Goal: Navigation & Orientation: Find specific page/section

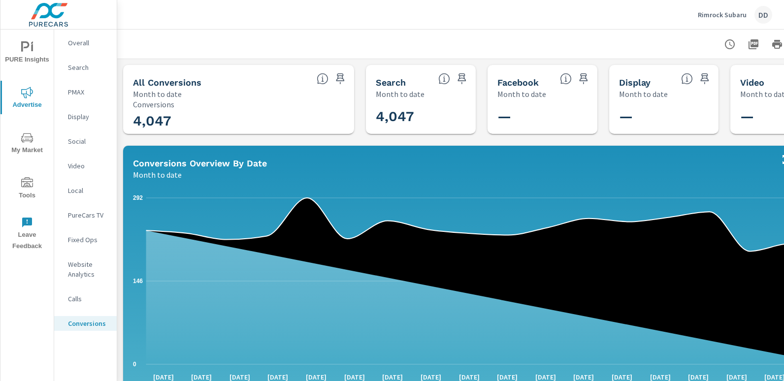
scroll to position [442, 0]
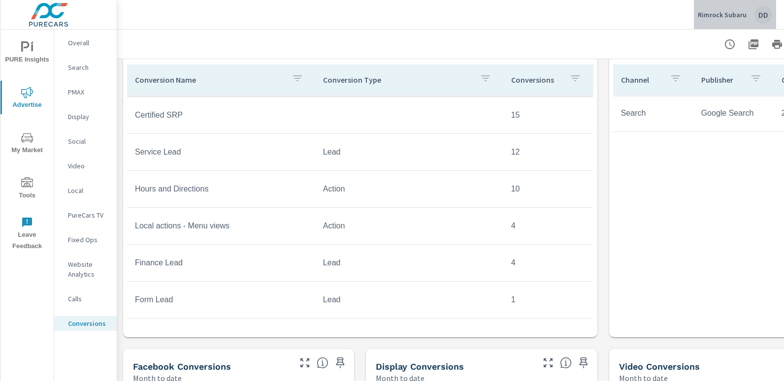
click at [755, 17] on div "DD" at bounding box center [764, 15] width 18 height 18
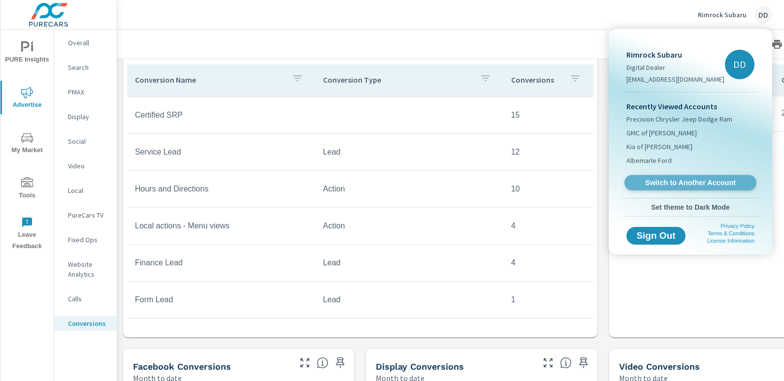
click at [676, 180] on span "Switch to Another Account" at bounding box center [690, 182] width 121 height 9
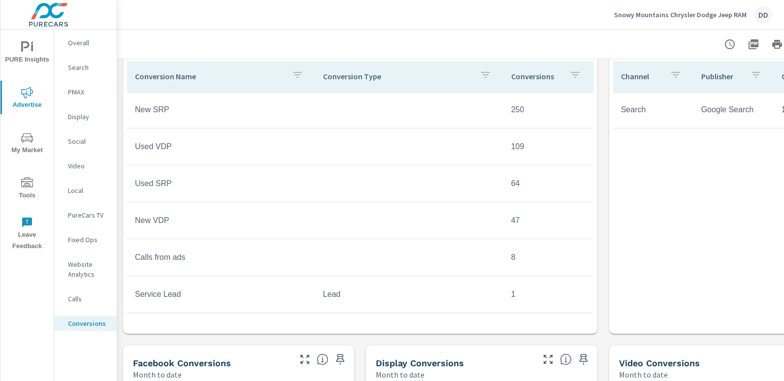
scroll to position [443, 0]
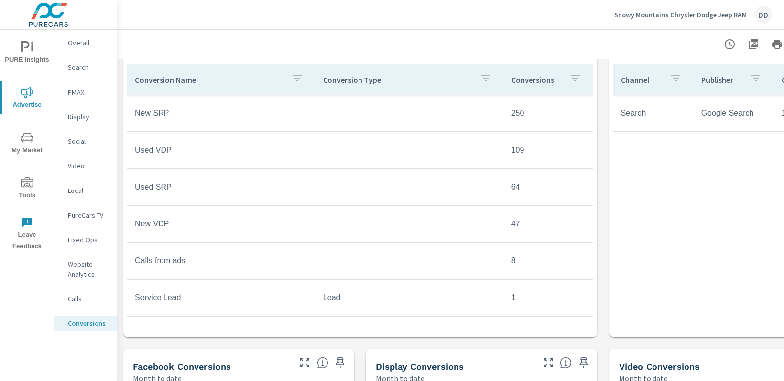
click at [702, 310] on div "Channel Publisher Calls Avg. Duration Search Google Search 14 1m 32s" at bounding box center [724, 192] width 223 height 254
click at [680, 275] on div "Channel Publisher Calls Avg. Duration Search Google Search 14 1m 32s" at bounding box center [724, 192] width 223 height 254
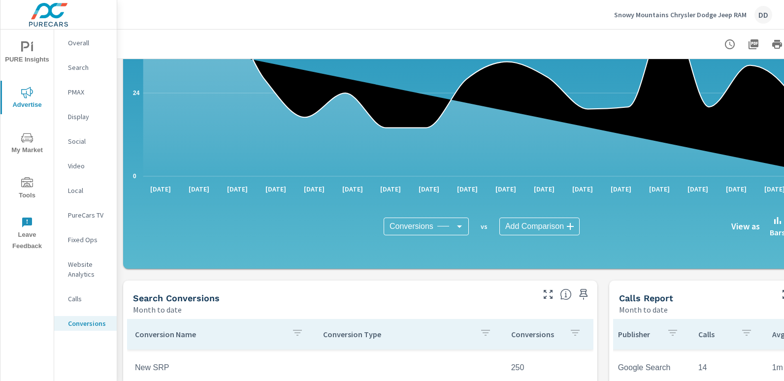
scroll to position [147, 0]
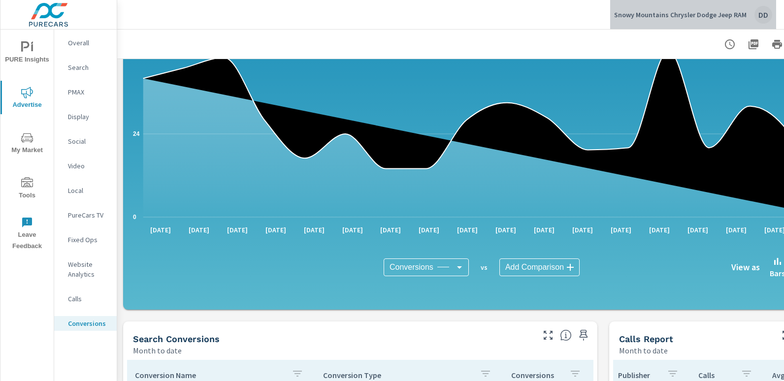
click at [761, 12] on div "DD" at bounding box center [764, 15] width 18 height 18
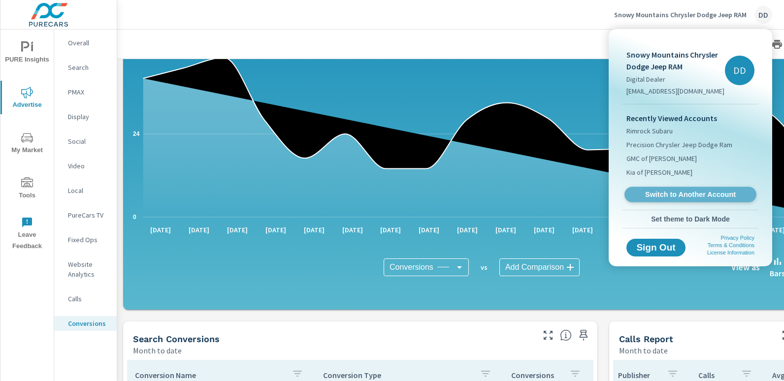
click at [679, 193] on span "Switch to Another Account" at bounding box center [690, 194] width 121 height 9
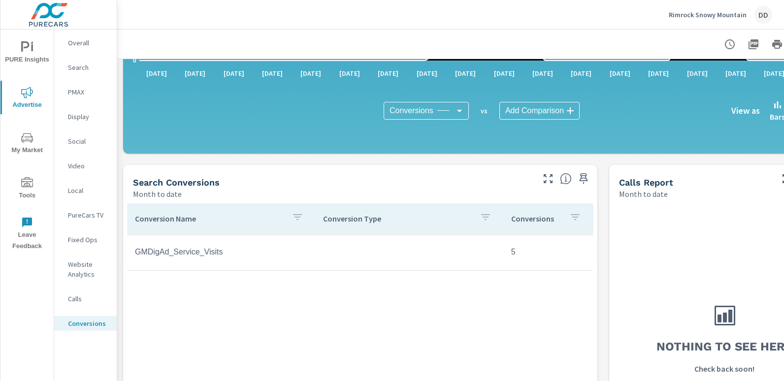
scroll to position [385, 0]
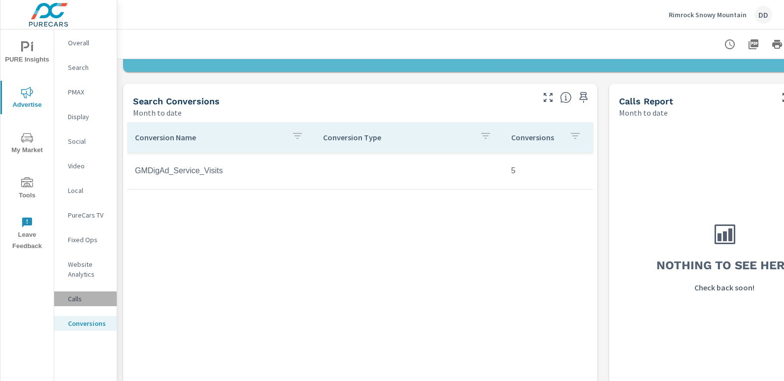
click at [84, 301] on p "Calls" at bounding box center [88, 299] width 41 height 10
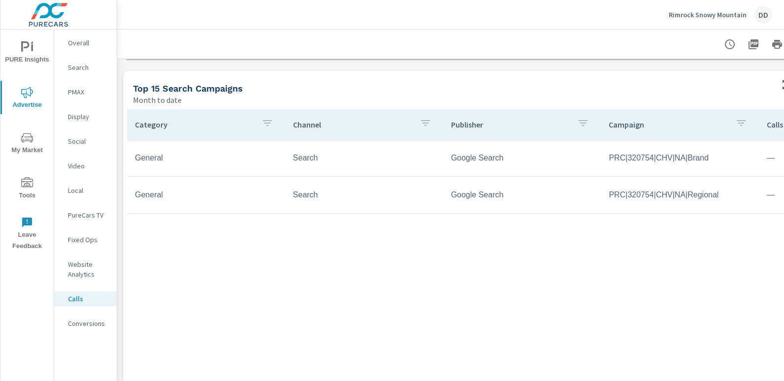
scroll to position [479, 69]
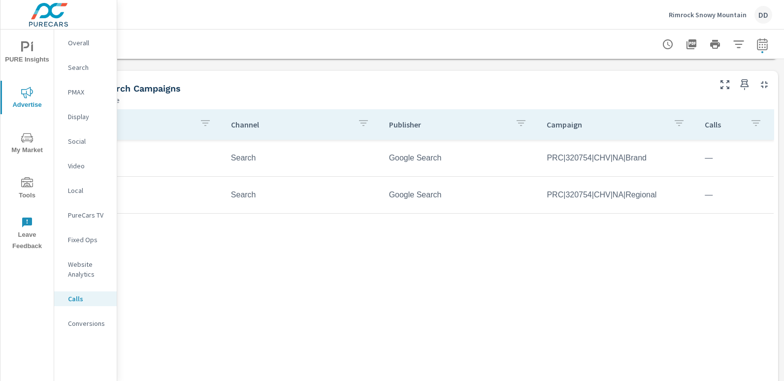
click at [96, 335] on nav "Overall Search PMAX Display Social Video Local PureCars TV Fixed Ops Website An…" at bounding box center [85, 187] width 63 height 315
click at [94, 327] on p "Conversions" at bounding box center [88, 324] width 41 height 10
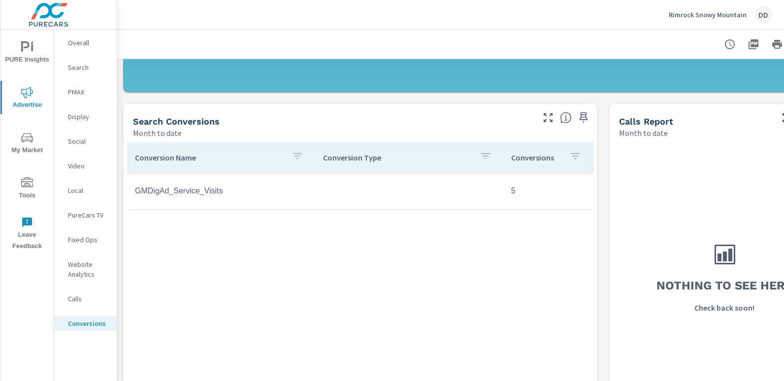
scroll to position [268, 0]
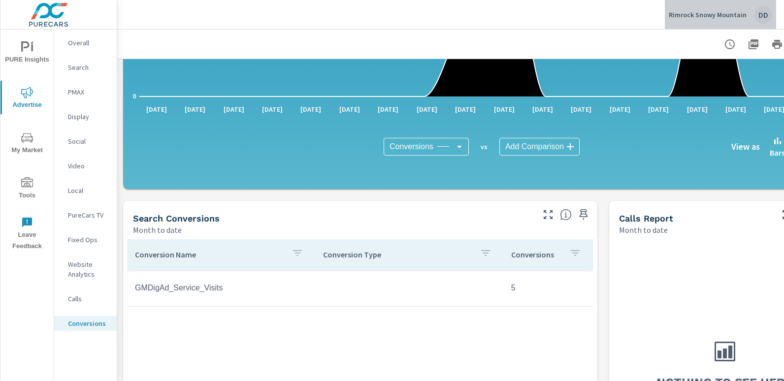
click at [755, 13] on div "DD" at bounding box center [764, 15] width 18 height 18
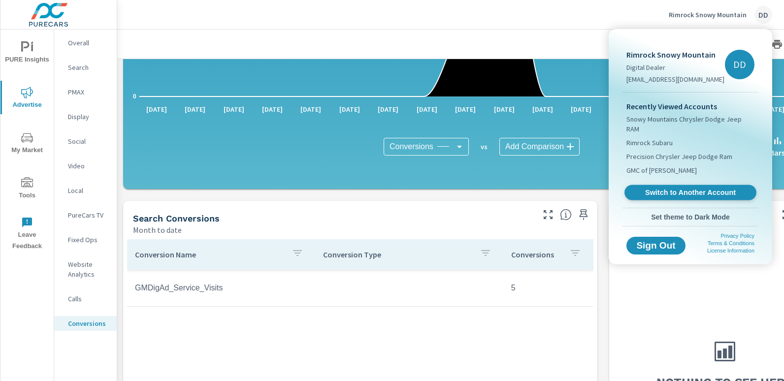
click at [667, 185] on link "Switch to Another Account" at bounding box center [691, 192] width 132 height 15
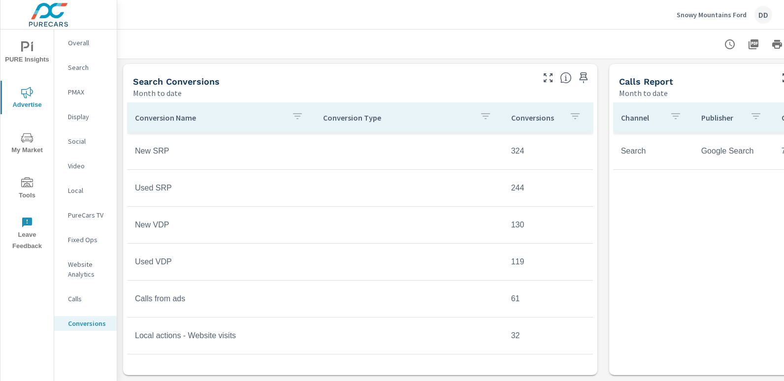
scroll to position [422, 0]
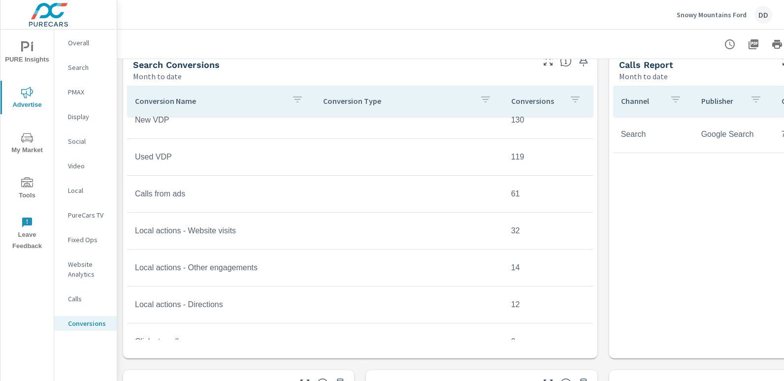
scroll to position [97, 0]
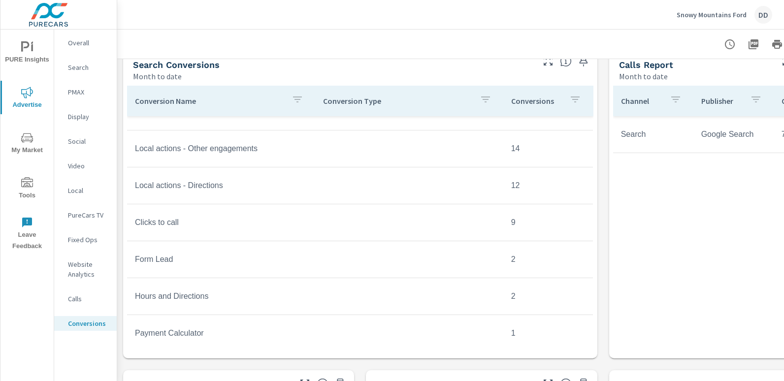
scroll to position [221, 0]
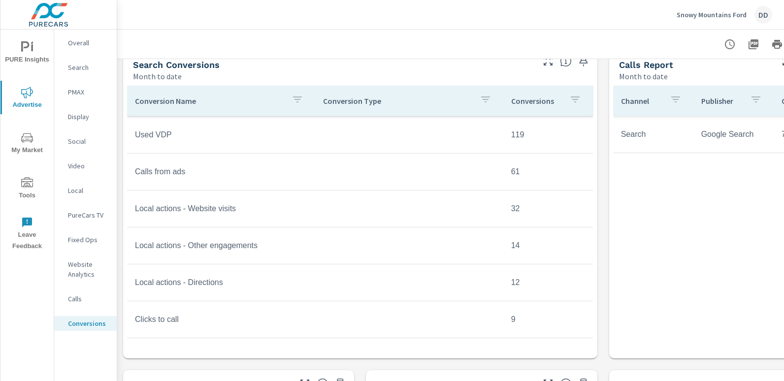
scroll to position [91, 0]
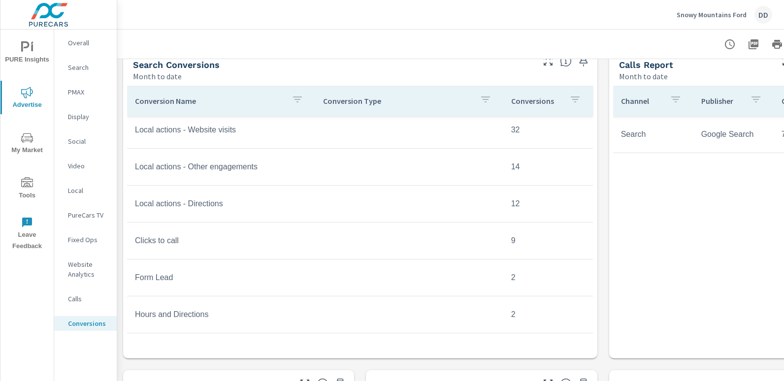
scroll to position [221, 0]
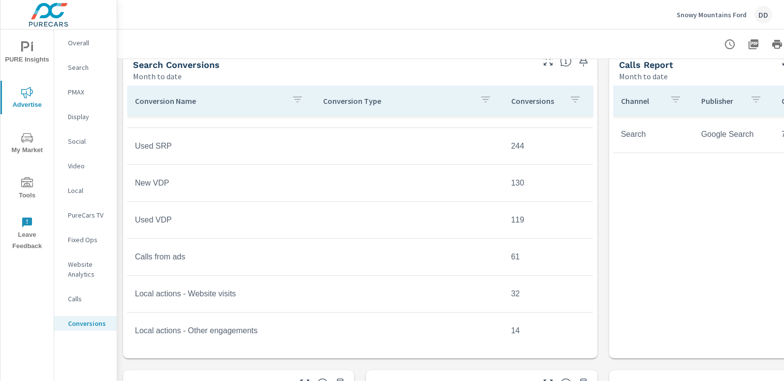
scroll to position [24, 0]
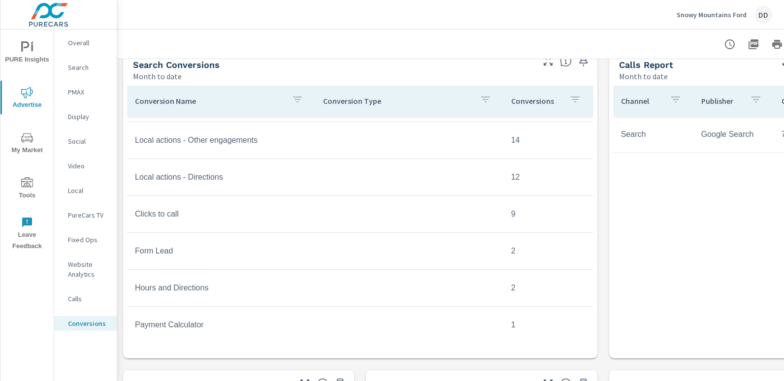
scroll to position [221, 0]
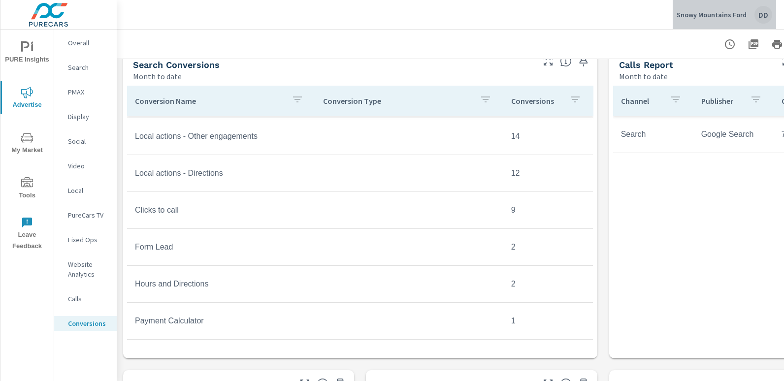
click at [767, 11] on div "DD" at bounding box center [764, 15] width 18 height 18
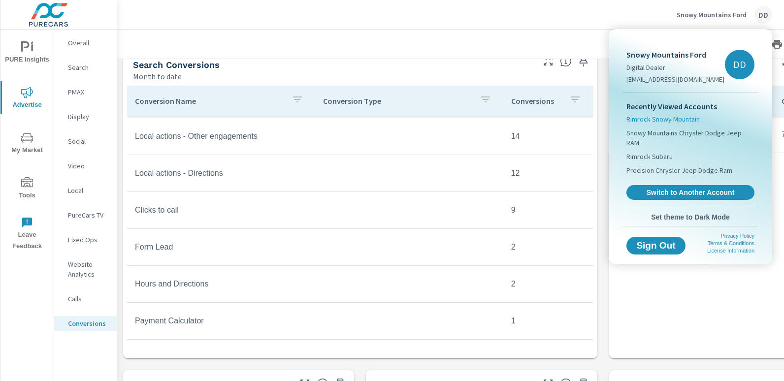
click at [683, 116] on span "Rimrock Snowy Mountain" at bounding box center [663, 119] width 73 height 10
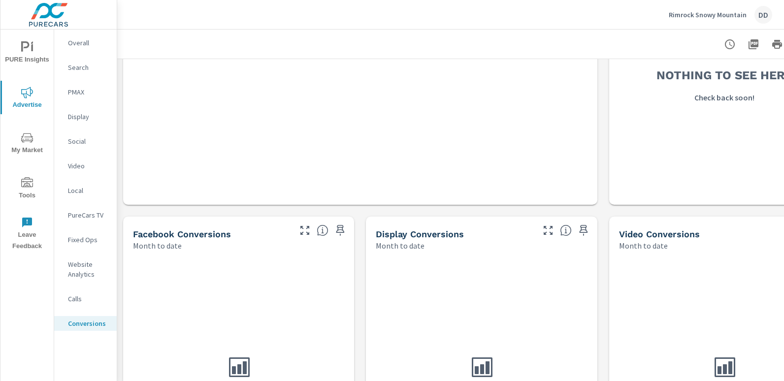
scroll to position [432, 0]
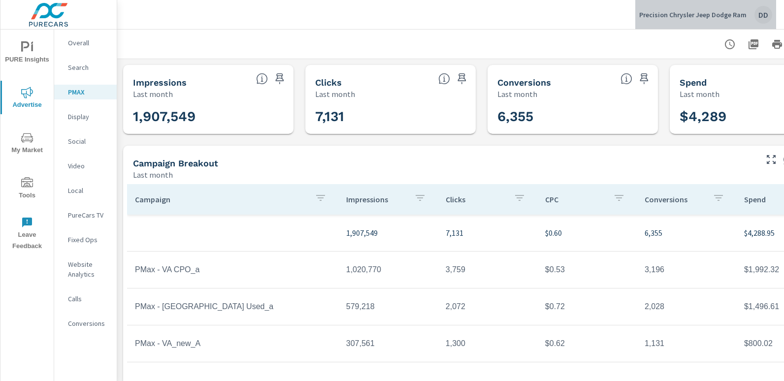
click at [761, 16] on div "DD" at bounding box center [764, 15] width 18 height 18
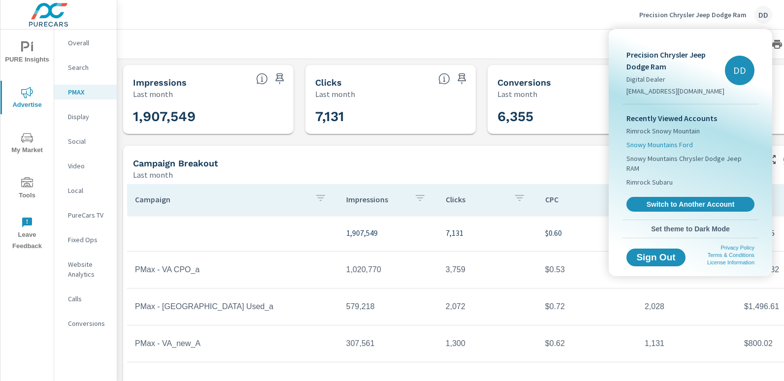
click at [680, 147] on span "Snowy Mountains Ford" at bounding box center [660, 145] width 67 height 10
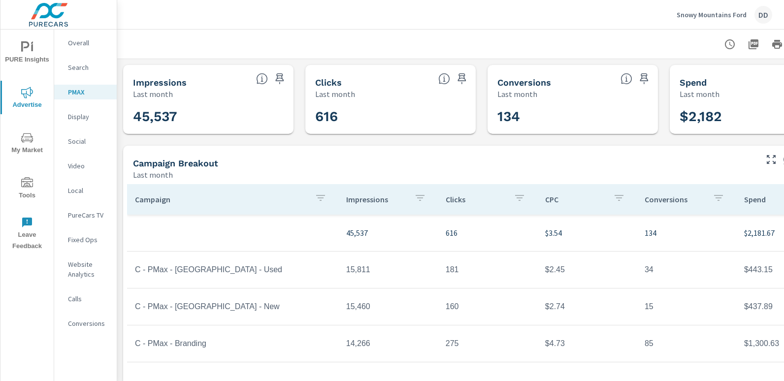
scroll to position [89, 0]
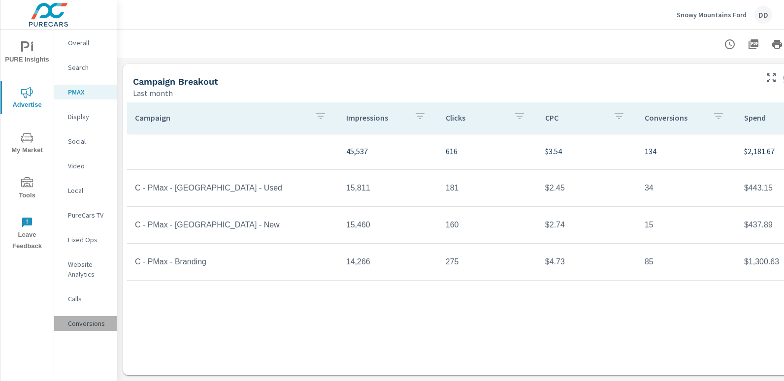
click at [88, 326] on p "Conversions" at bounding box center [88, 324] width 41 height 10
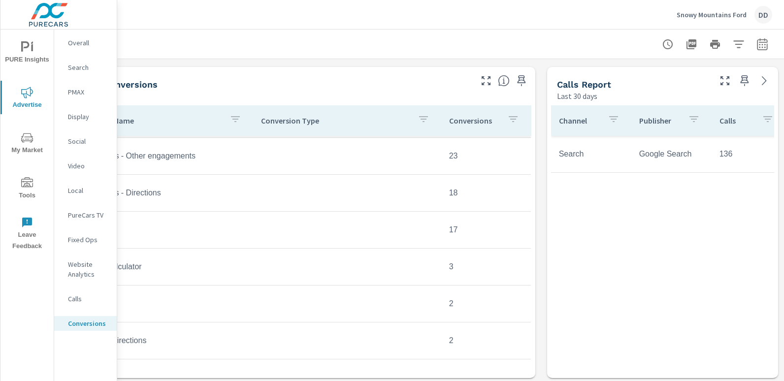
scroll to position [402, 0]
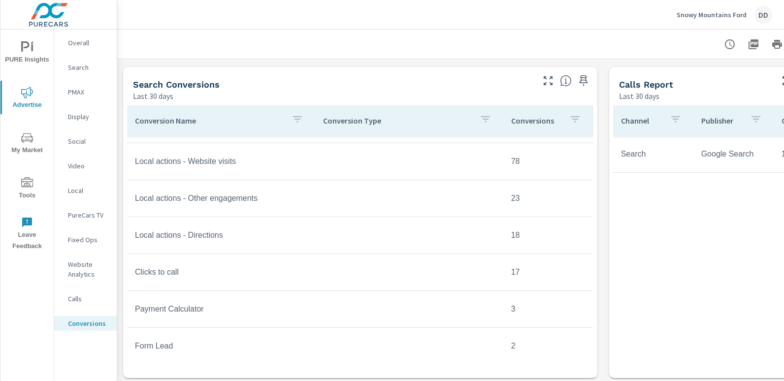
scroll to position [176, 0]
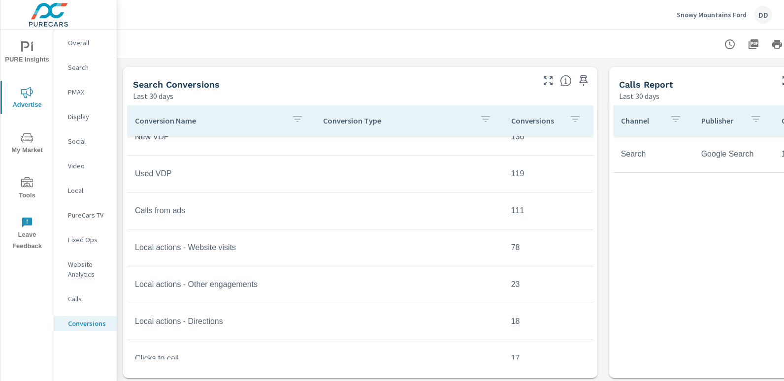
scroll to position [92, 0]
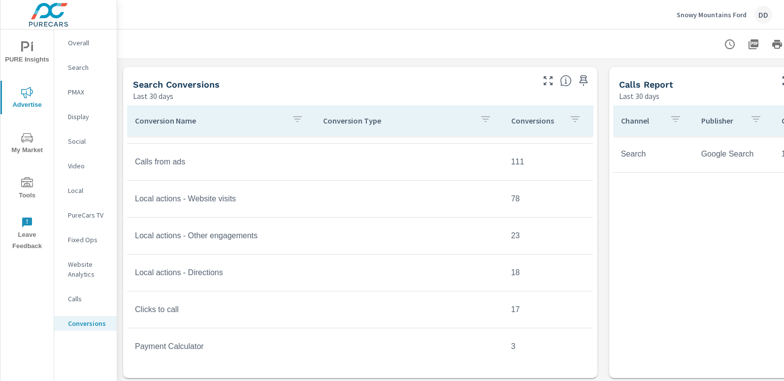
scroll to position [142, 0]
click at [631, 373] on div "Channel Publisher Calls Avg. Duration Search Google Search 136 3m 51s" at bounding box center [724, 239] width 223 height 269
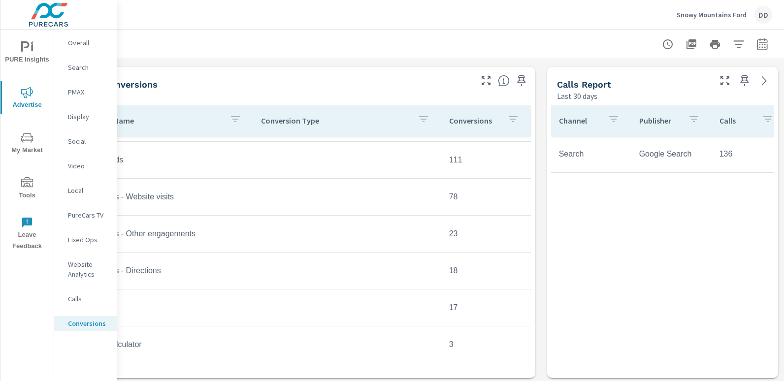
scroll to position [402, 0]
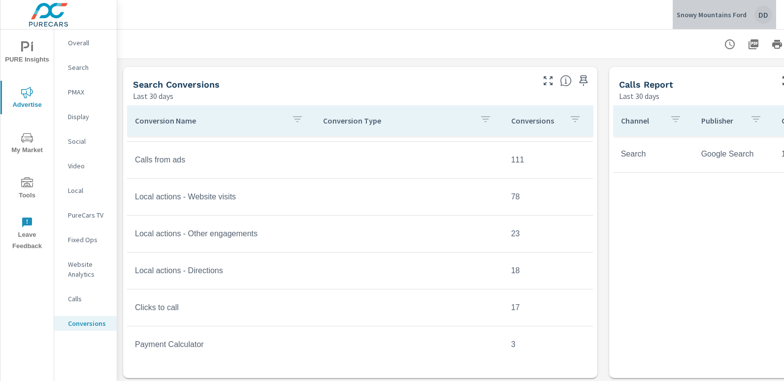
click at [763, 12] on div "DD" at bounding box center [764, 15] width 18 height 18
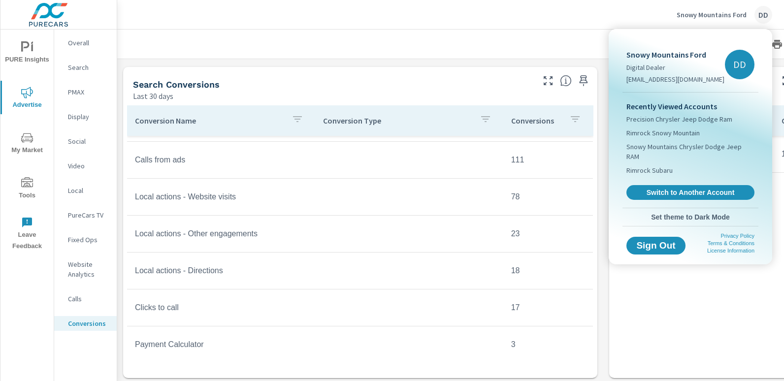
click at [482, 48] on div at bounding box center [392, 190] width 784 height 381
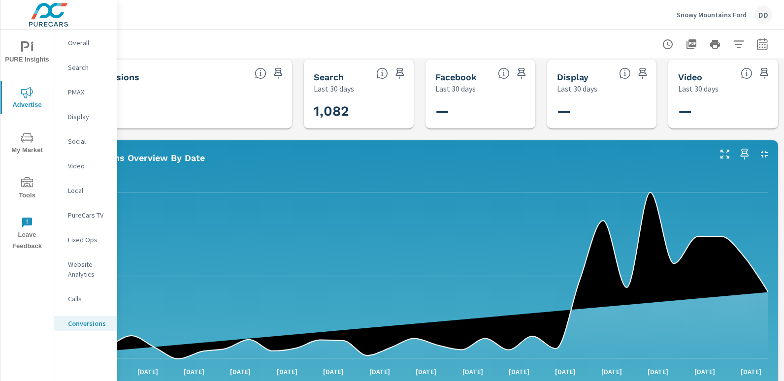
scroll to position [0, 69]
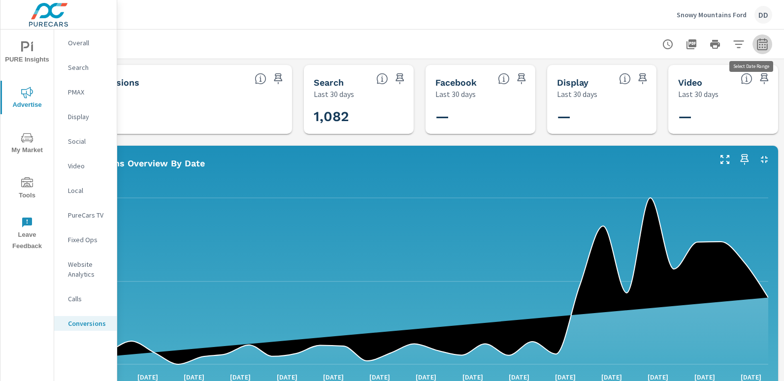
click at [760, 44] on icon "button" at bounding box center [762, 44] width 10 height 12
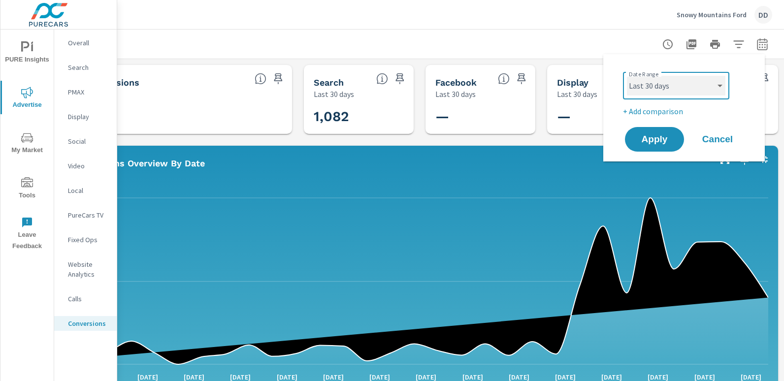
click at [707, 90] on select "Custom [DATE] Last week Last 7 days Last 14 days Last 30 days Last 45 days Last…" at bounding box center [676, 86] width 99 height 20
click at [627, 76] on select "Custom [DATE] Last week Last 7 days Last 14 days Last 30 days Last 45 days Last…" at bounding box center [676, 86] width 99 height 20
select select "Month to date"
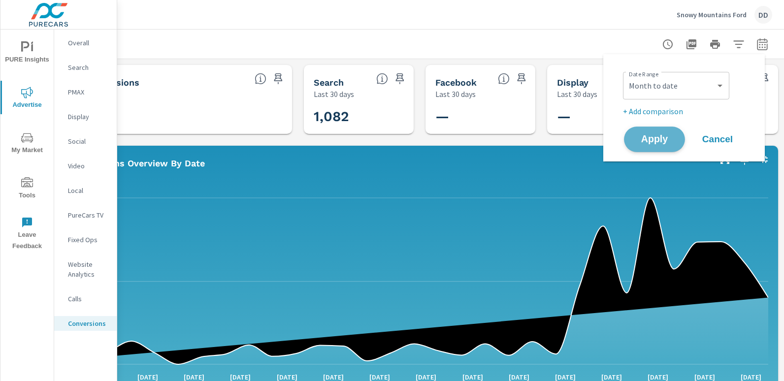
click at [644, 150] on button "Apply" at bounding box center [654, 140] width 61 height 26
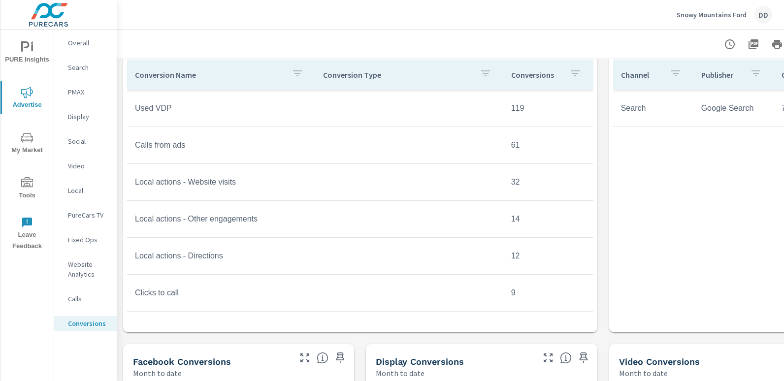
scroll to position [443, 0]
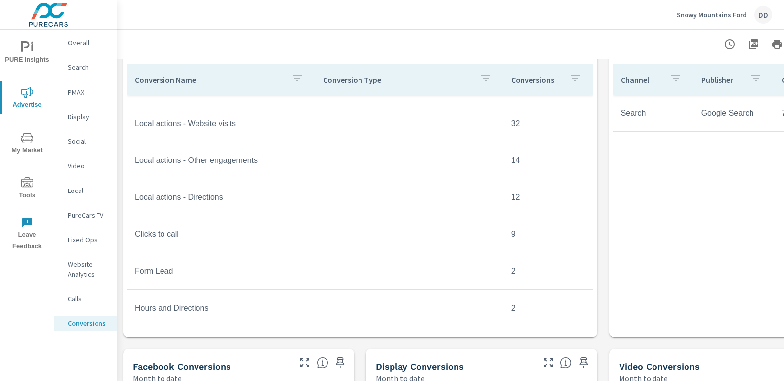
scroll to position [185, 0]
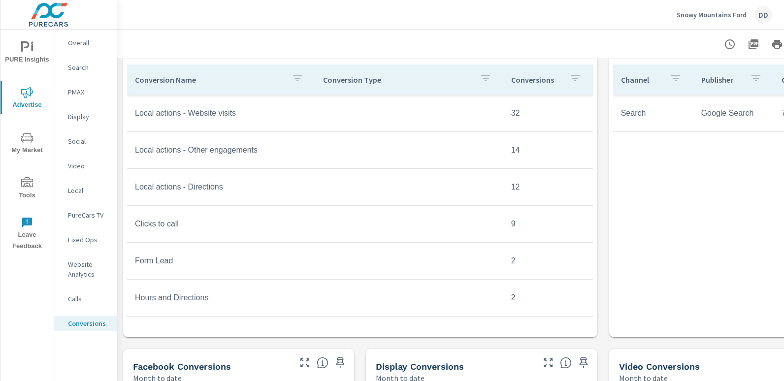
scroll to position [443, 69]
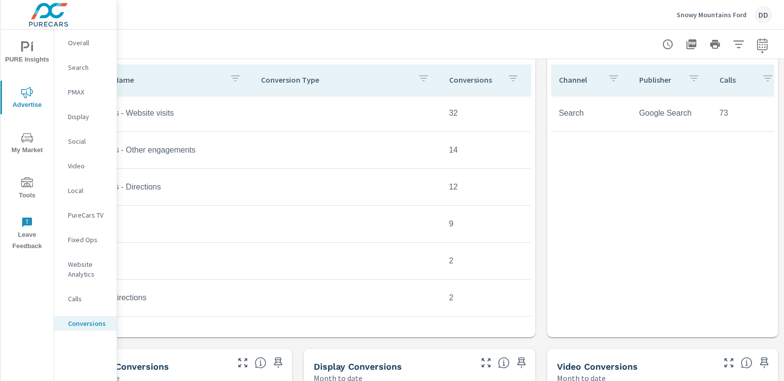
click at [764, 14] on div "DD" at bounding box center [764, 15] width 18 height 18
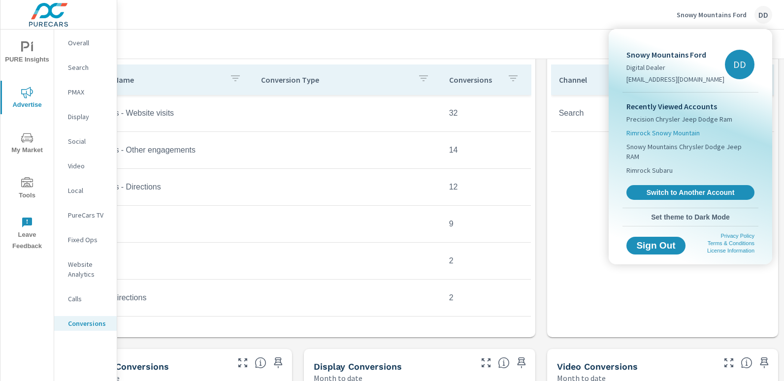
click at [656, 127] on li "Rimrock Snowy Mountain" at bounding box center [691, 133] width 128 height 14
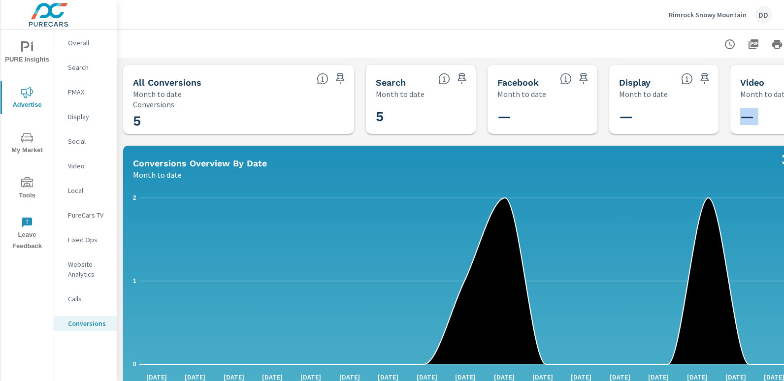
drag, startPoint x: 730, startPoint y: 125, endPoint x: 733, endPoint y: 206, distance: 81.8
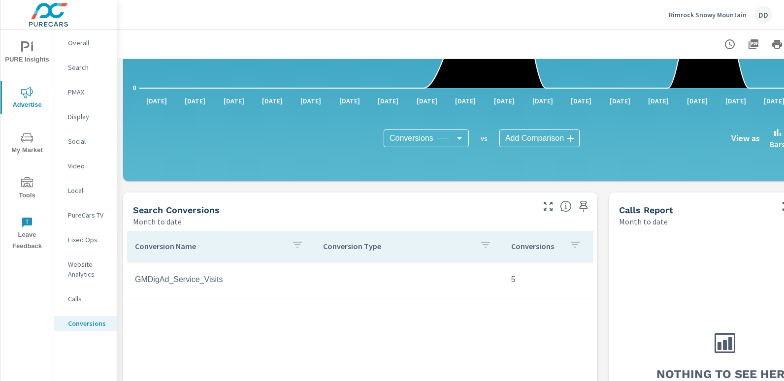
scroll to position [301, 0]
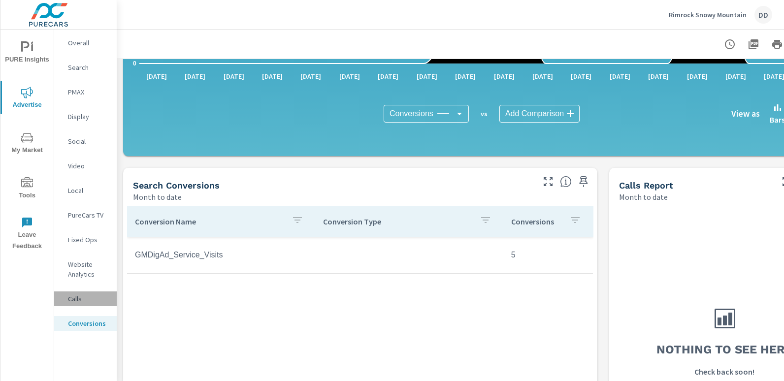
click at [86, 306] on div "Calls" at bounding box center [85, 299] width 63 height 15
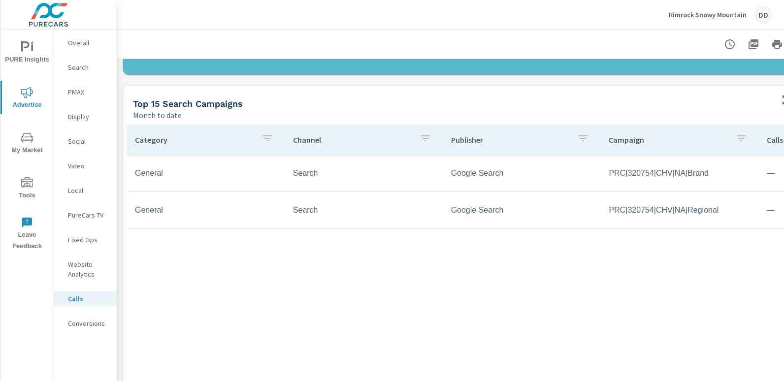
scroll to position [464, 69]
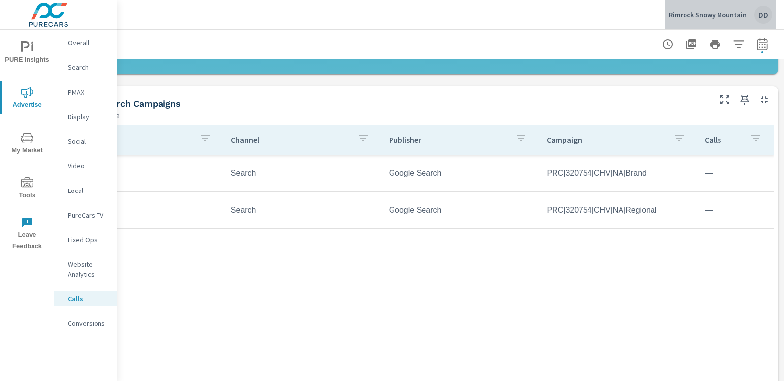
click at [770, 17] on div "DD" at bounding box center [764, 15] width 18 height 18
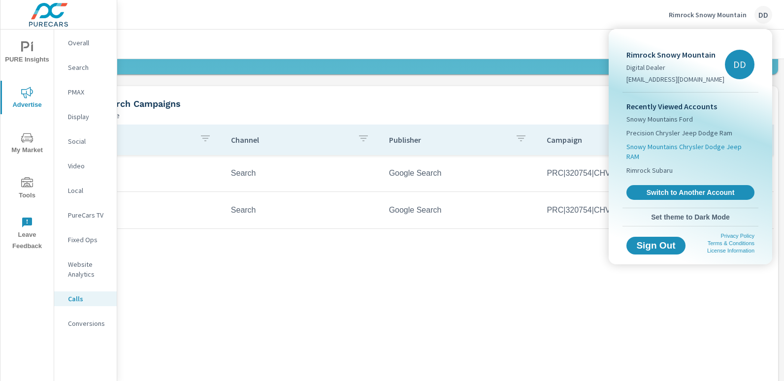
click at [674, 143] on span "Snowy Mountains Chrysler Dodge Jeep RAM" at bounding box center [691, 152] width 128 height 20
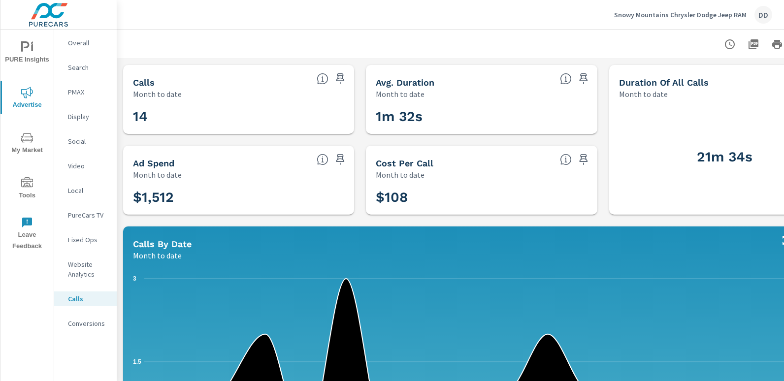
click at [83, 333] on nav "Overall Search PMAX Display Social Video Local PureCars TV Fixed Ops Website An…" at bounding box center [85, 187] width 63 height 315
click at [97, 322] on p "Conversions" at bounding box center [88, 324] width 41 height 10
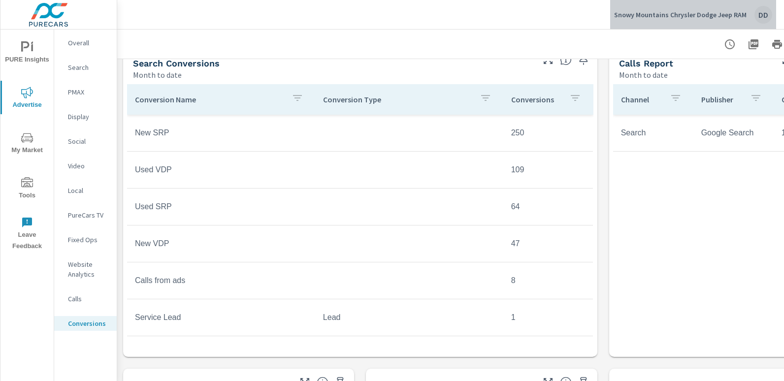
click at [764, 16] on div "DD" at bounding box center [764, 15] width 18 height 18
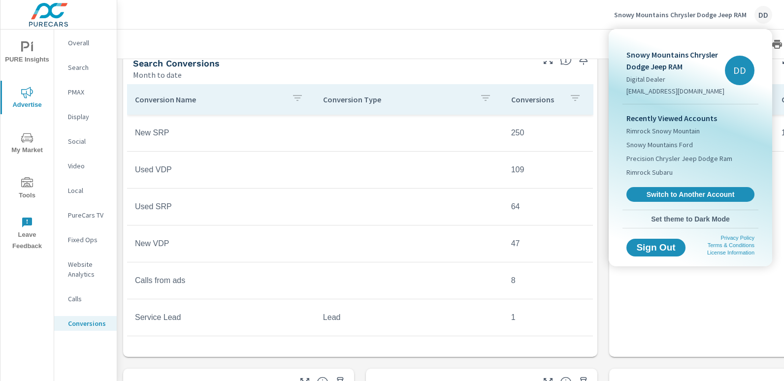
click at [463, 69] on div at bounding box center [392, 190] width 784 height 381
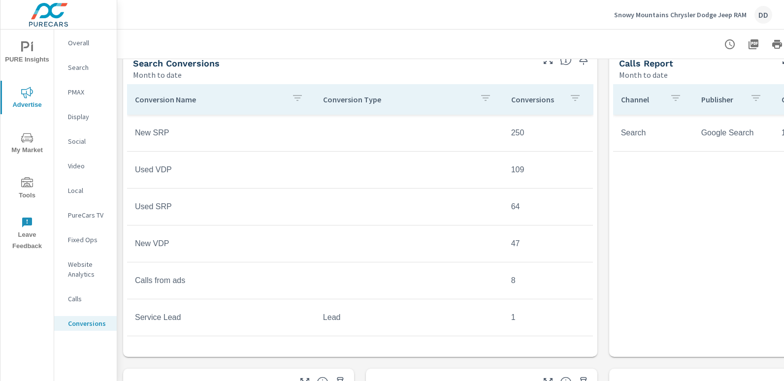
scroll to position [0, 83]
